Goal: Task Accomplishment & Management: Manage account settings

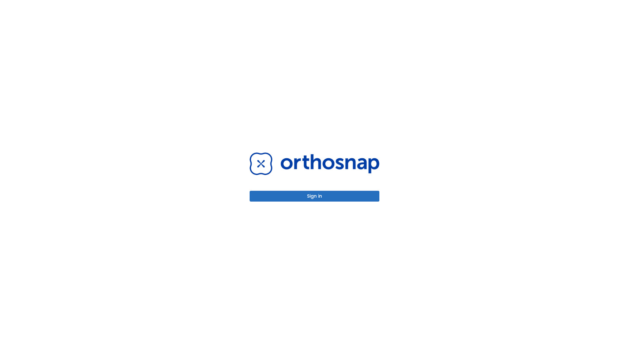
click at [314, 196] on button "Sign in" at bounding box center [315, 196] width 130 height 11
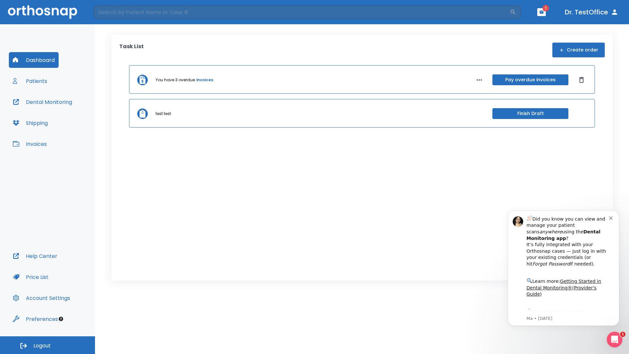
click at [47, 345] on span "Logout" at bounding box center [41, 345] width 17 height 7
